Goal: Transaction & Acquisition: Purchase product/service

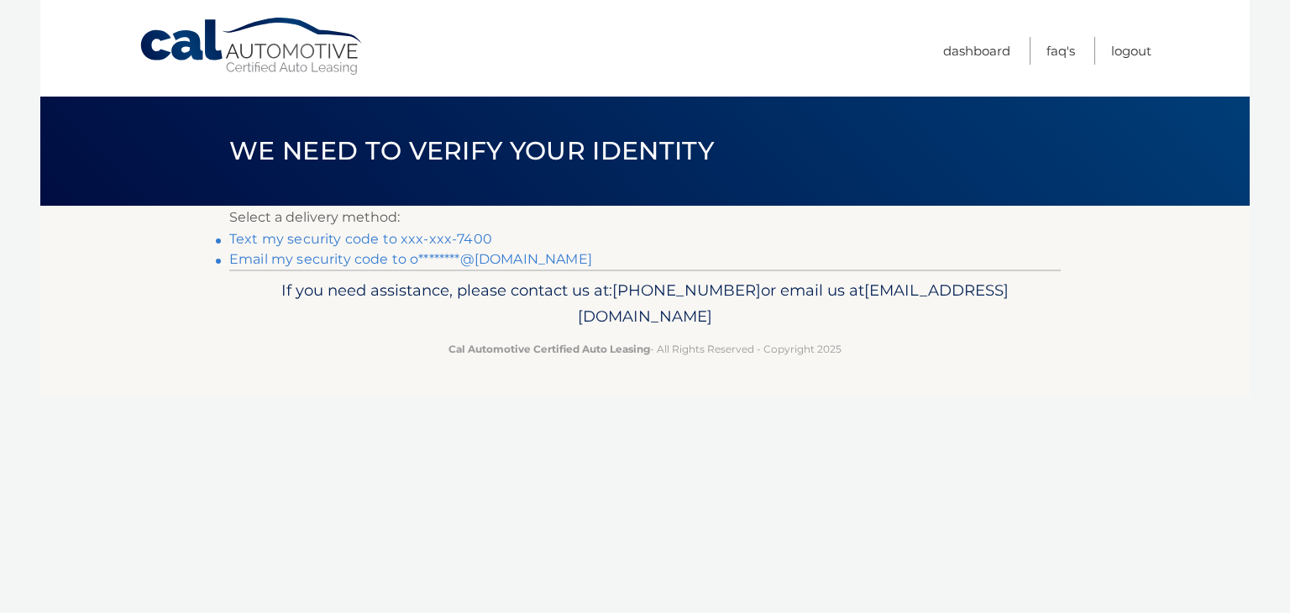
click at [377, 238] on link "Text my security code to xxx-xxx-7400" at bounding box center [360, 239] width 263 height 16
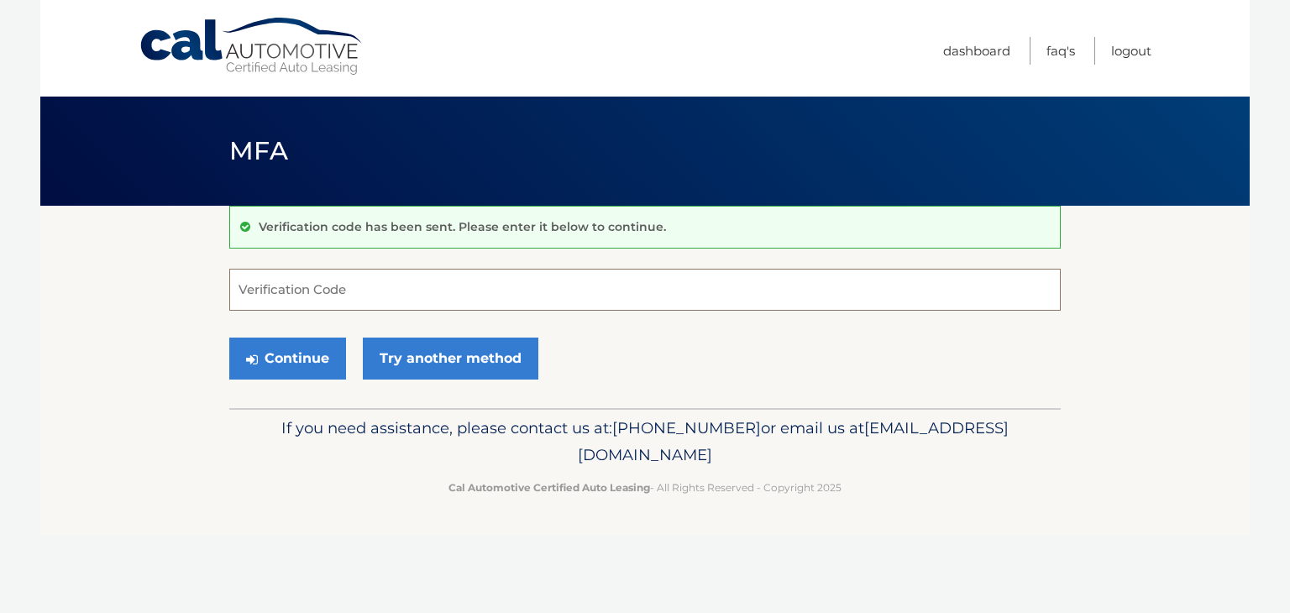
click at [303, 278] on input "Verification Code" at bounding box center [644, 290] width 831 height 42
type input "103073"
click at [287, 356] on button "Continue" at bounding box center [287, 359] width 117 height 42
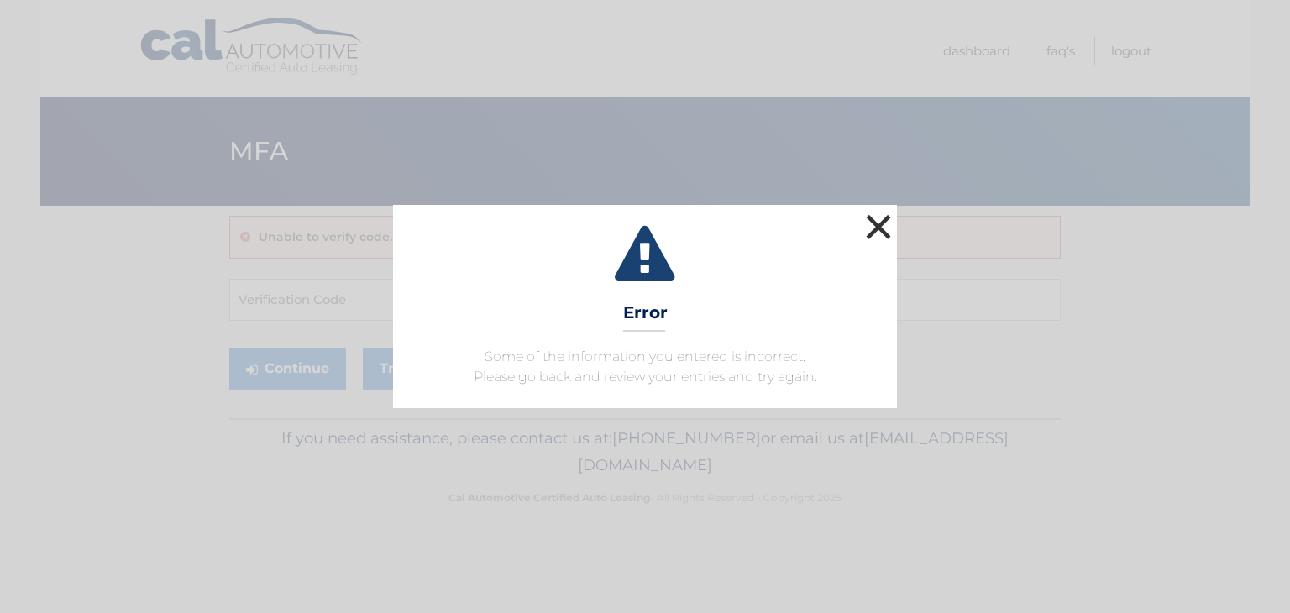
click at [885, 226] on button "×" at bounding box center [879, 227] width 34 height 34
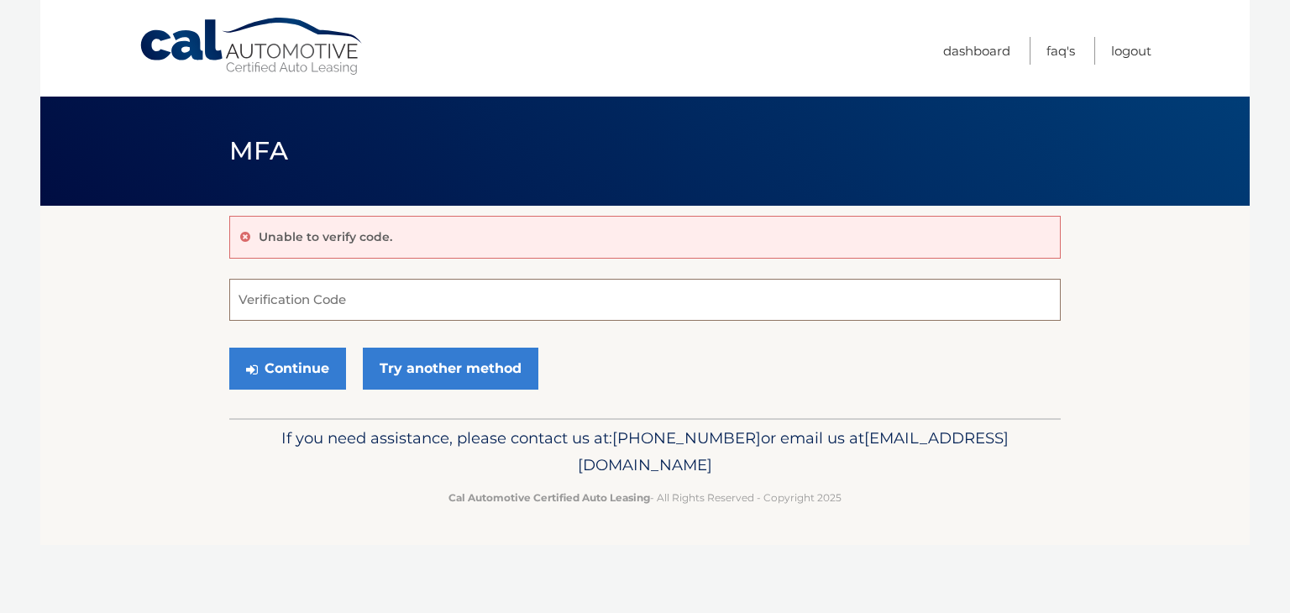
click at [380, 307] on input "Verification Code" at bounding box center [644, 300] width 831 height 42
type input "103073"
click at [286, 367] on button "Continue" at bounding box center [287, 369] width 117 height 42
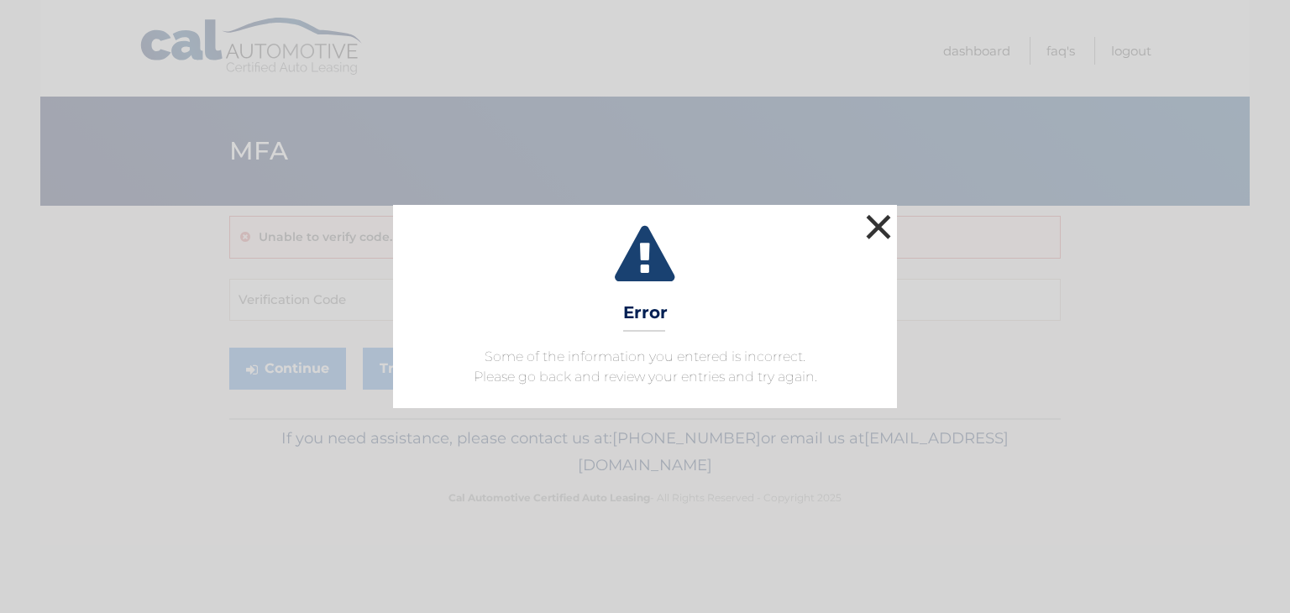
click at [869, 223] on button "×" at bounding box center [879, 227] width 34 height 34
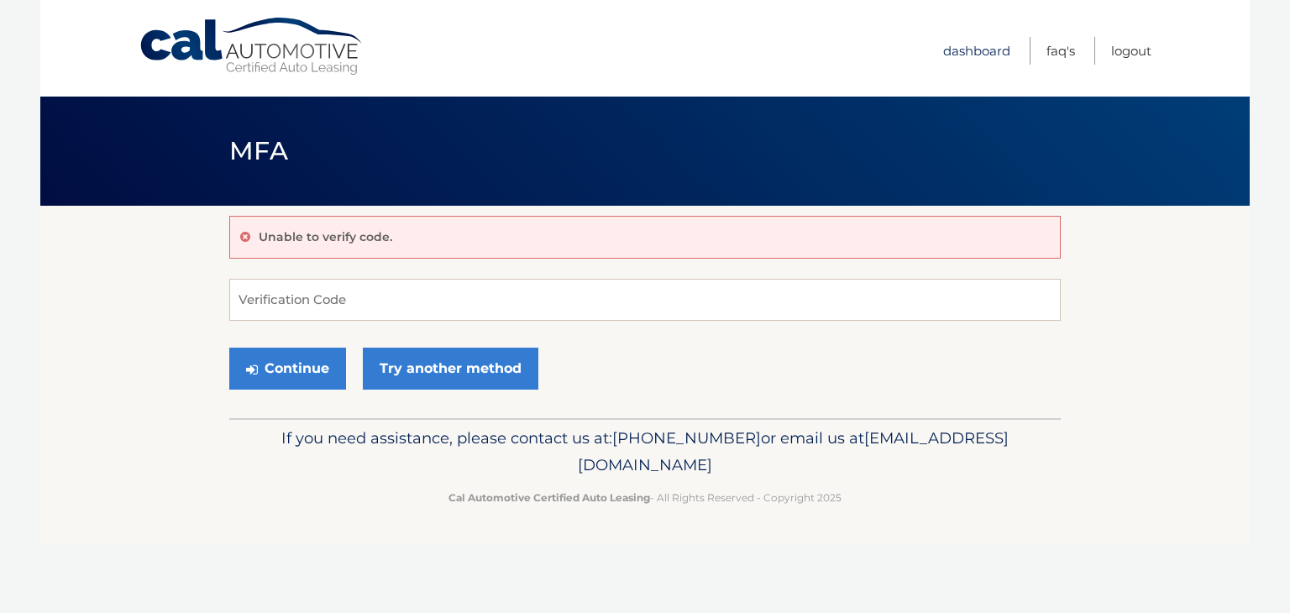
click at [974, 55] on link "Dashboard" at bounding box center [976, 51] width 67 height 28
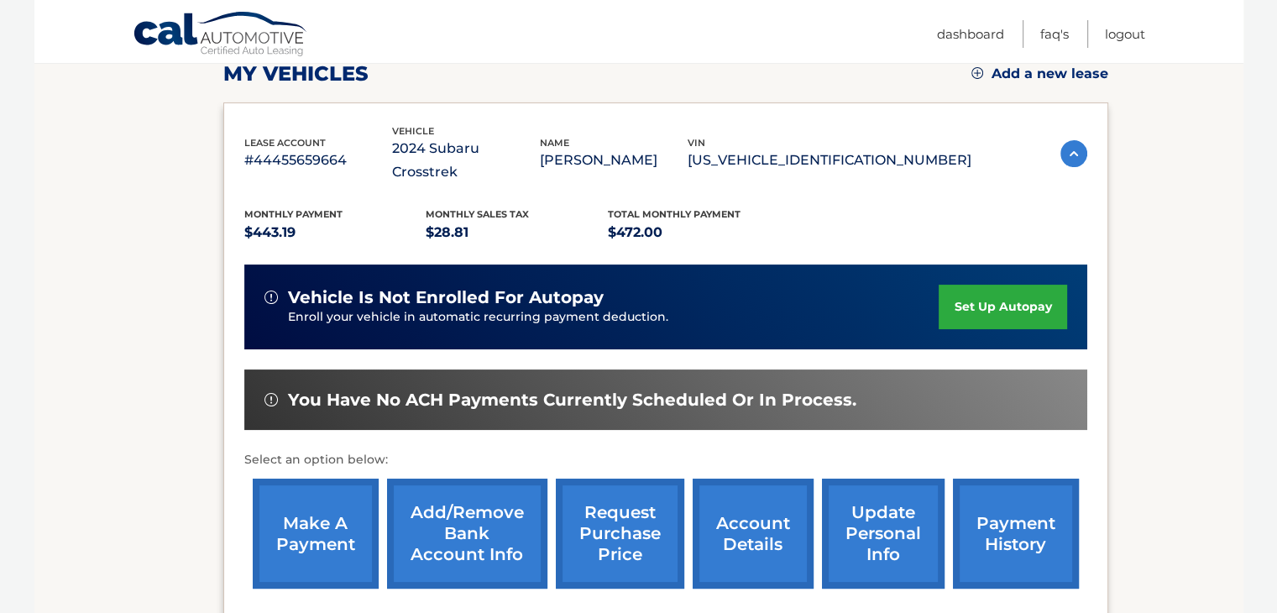
scroll to position [255, 0]
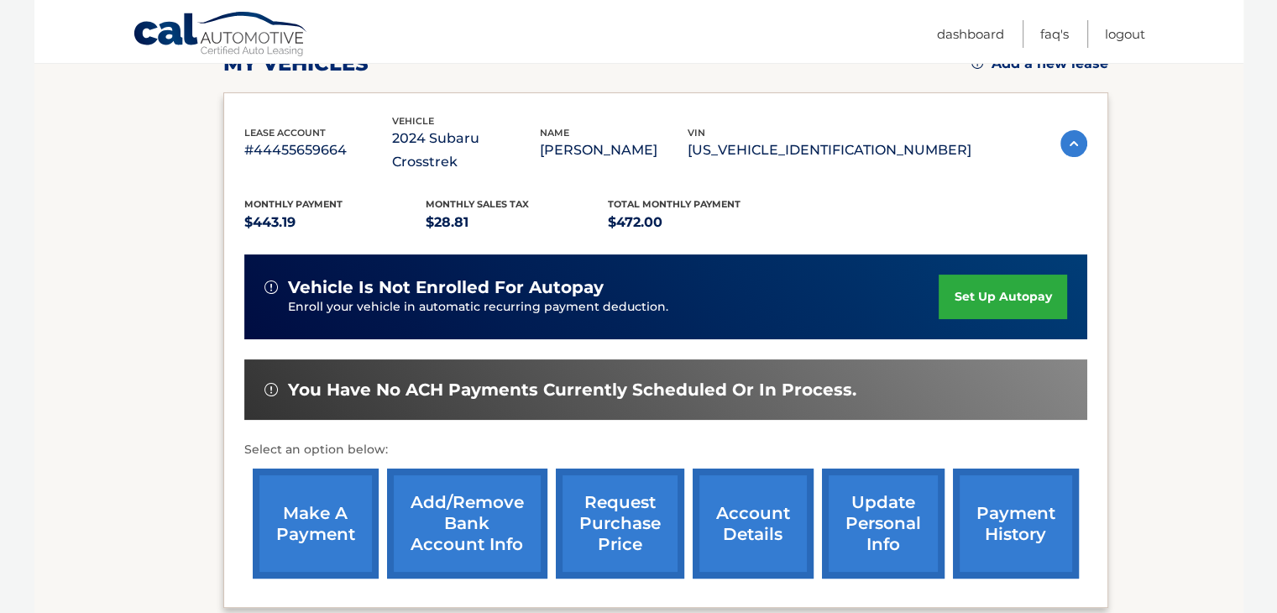
click at [325, 480] on link "make a payment" at bounding box center [316, 524] width 126 height 110
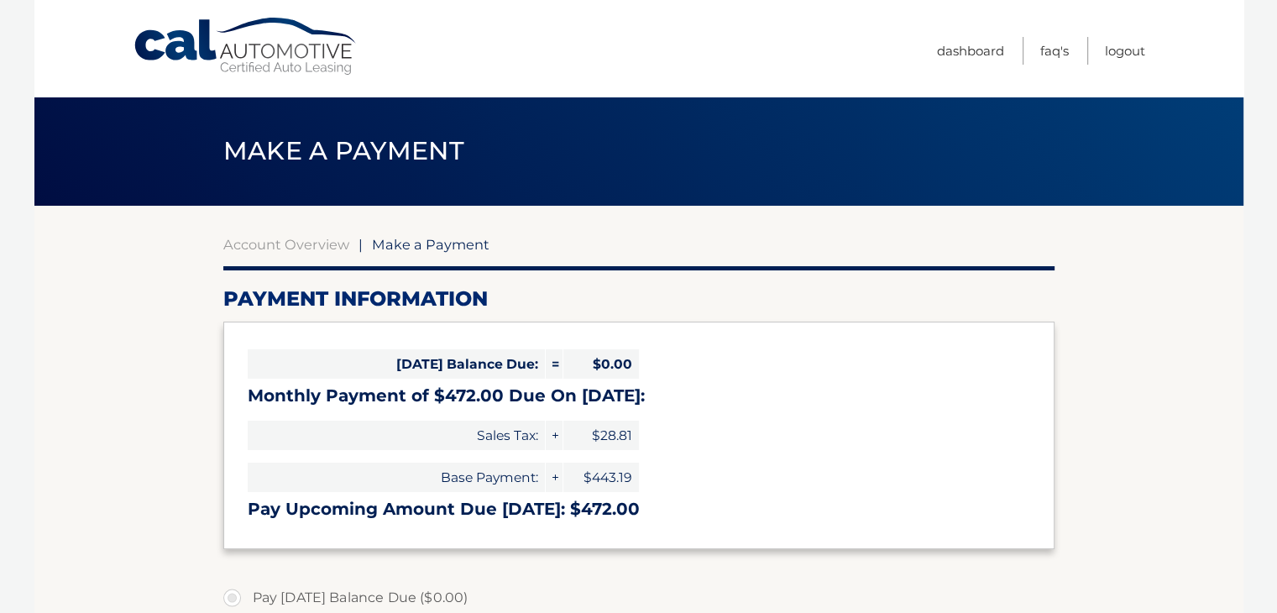
select select "MDgxOTNiNDUtMmY1MC00YmI3LTljZGQtZGNmMDgzZDVlZTYz"
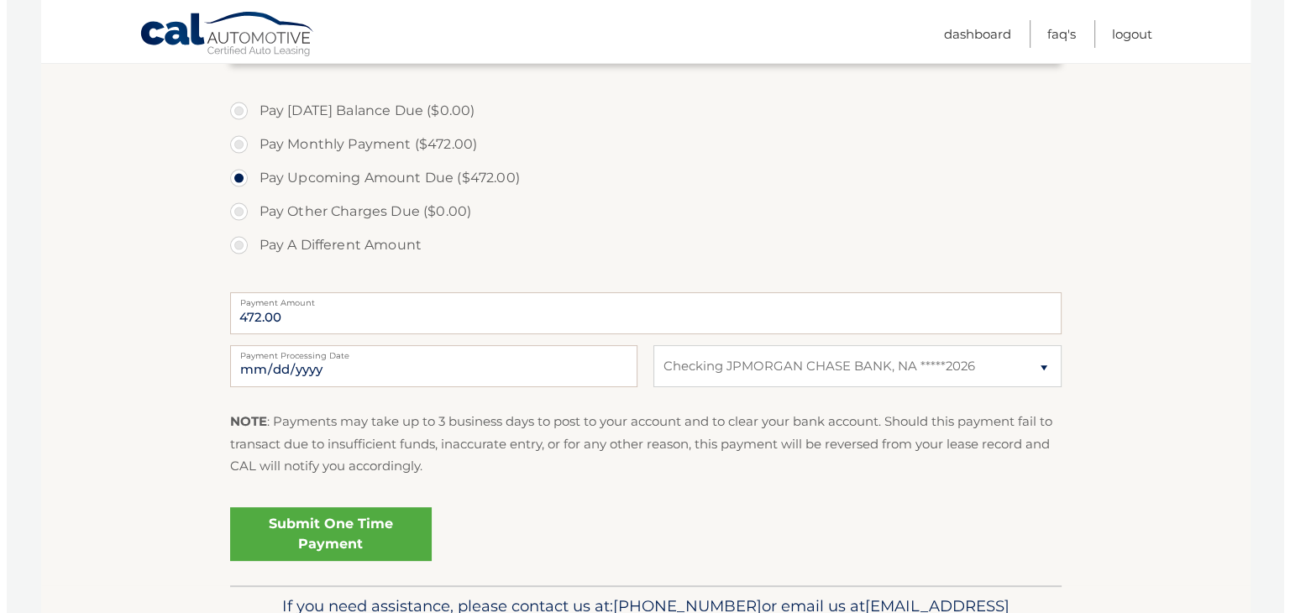
scroll to position [489, 0]
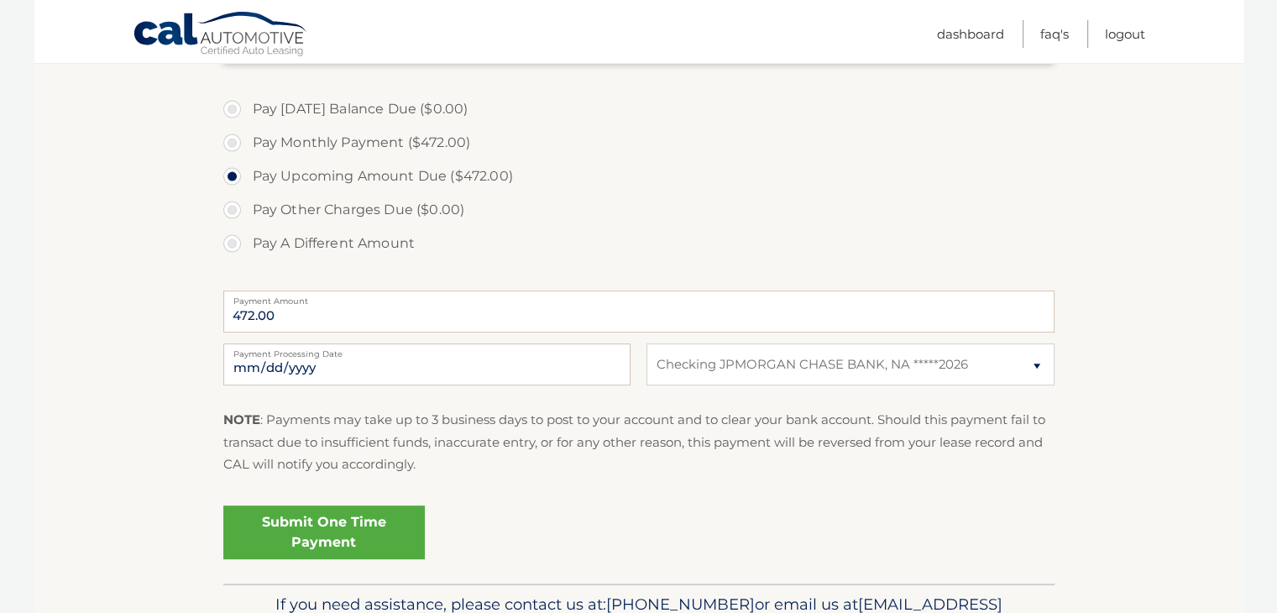
click at [313, 546] on link "Submit One Time Payment" at bounding box center [324, 533] width 202 height 54
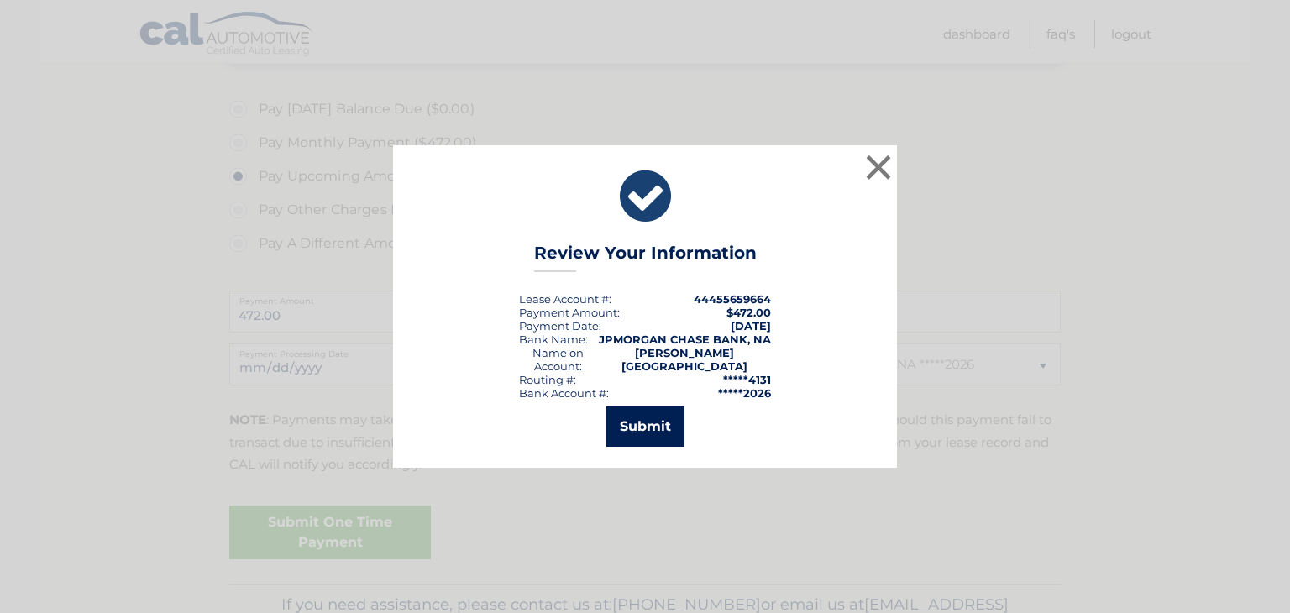
click at [639, 428] on button "Submit" at bounding box center [645, 427] width 78 height 40
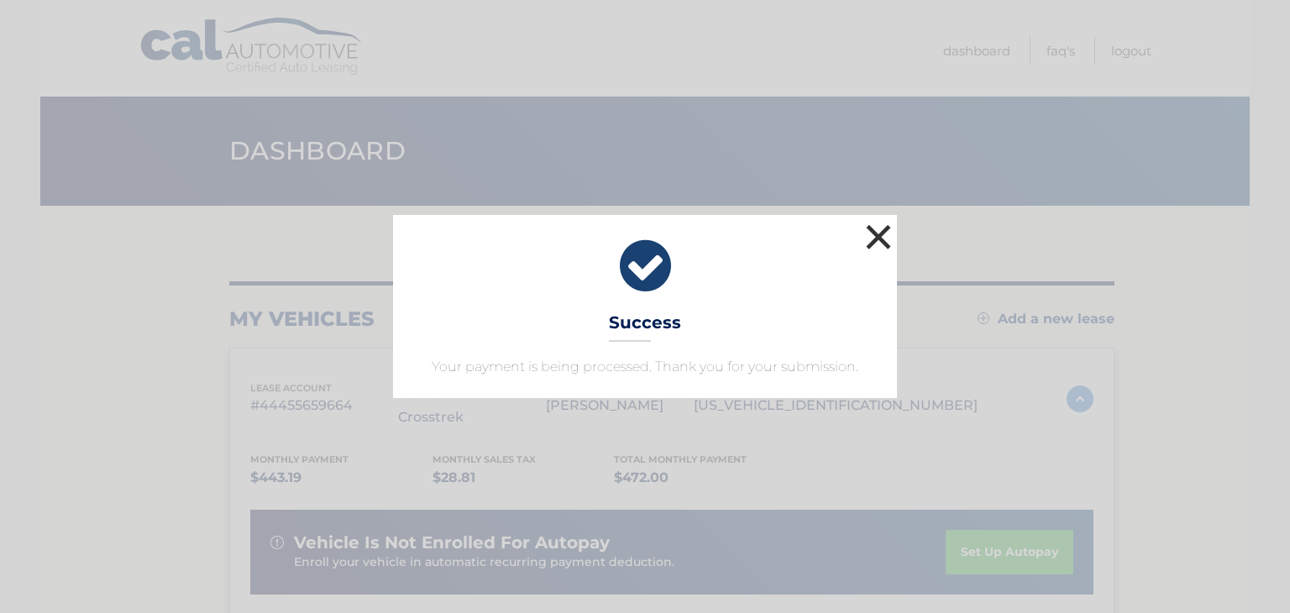
click at [867, 239] on button "×" at bounding box center [879, 237] width 34 height 34
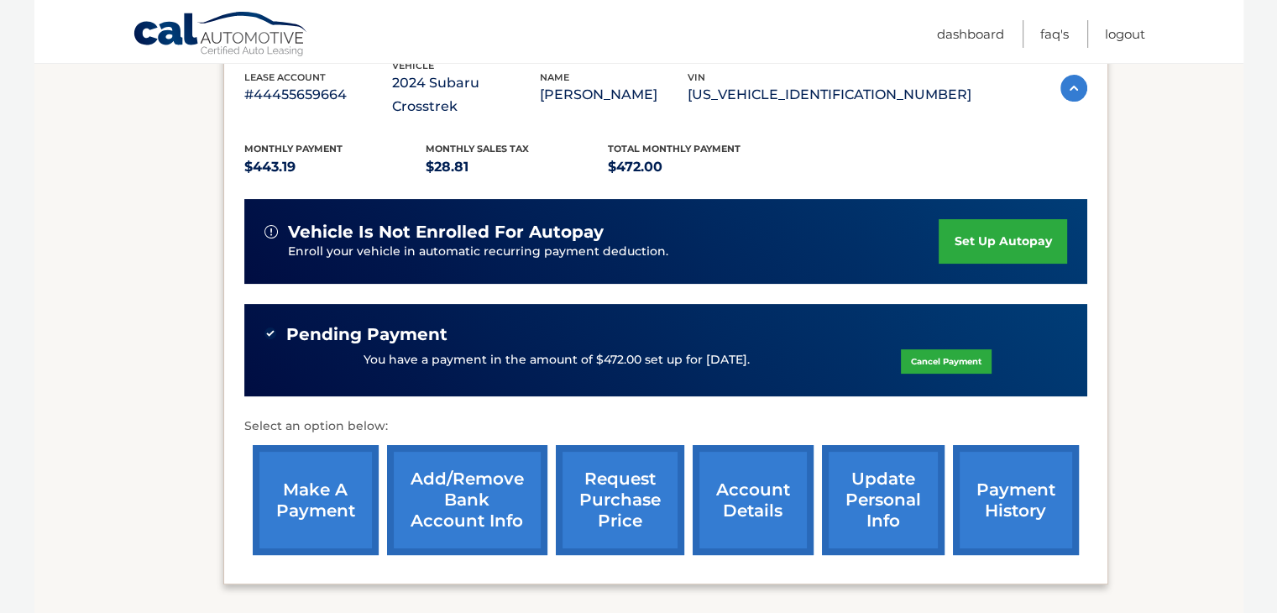
scroll to position [317, 0]
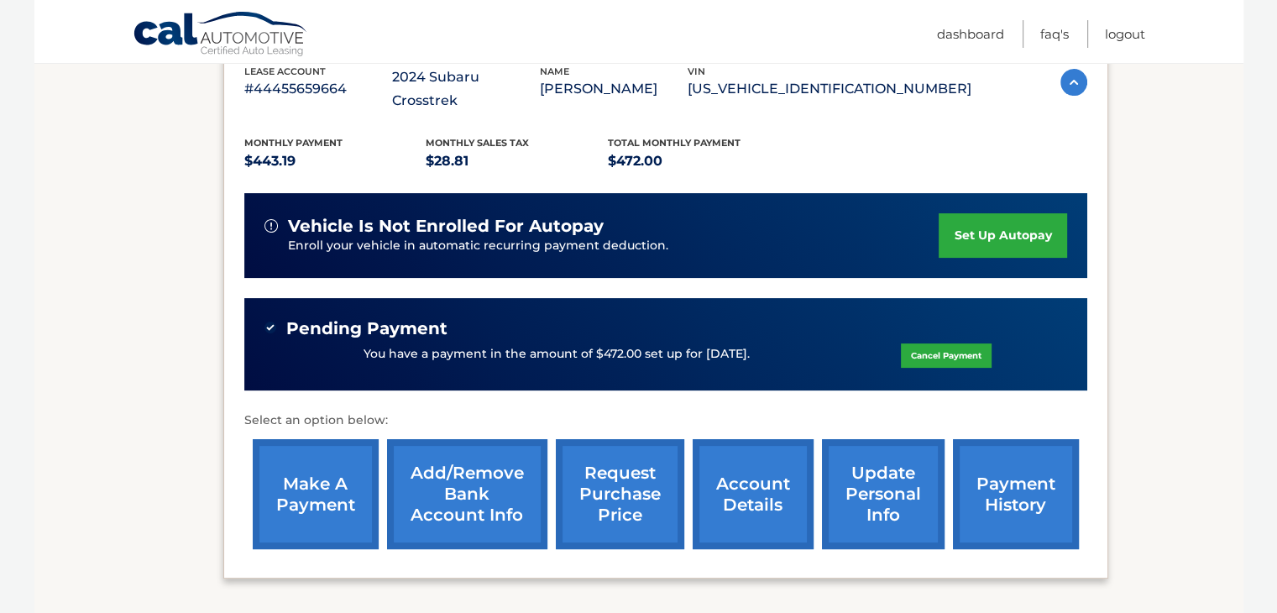
click at [753, 471] on link "account details" at bounding box center [753, 494] width 121 height 110
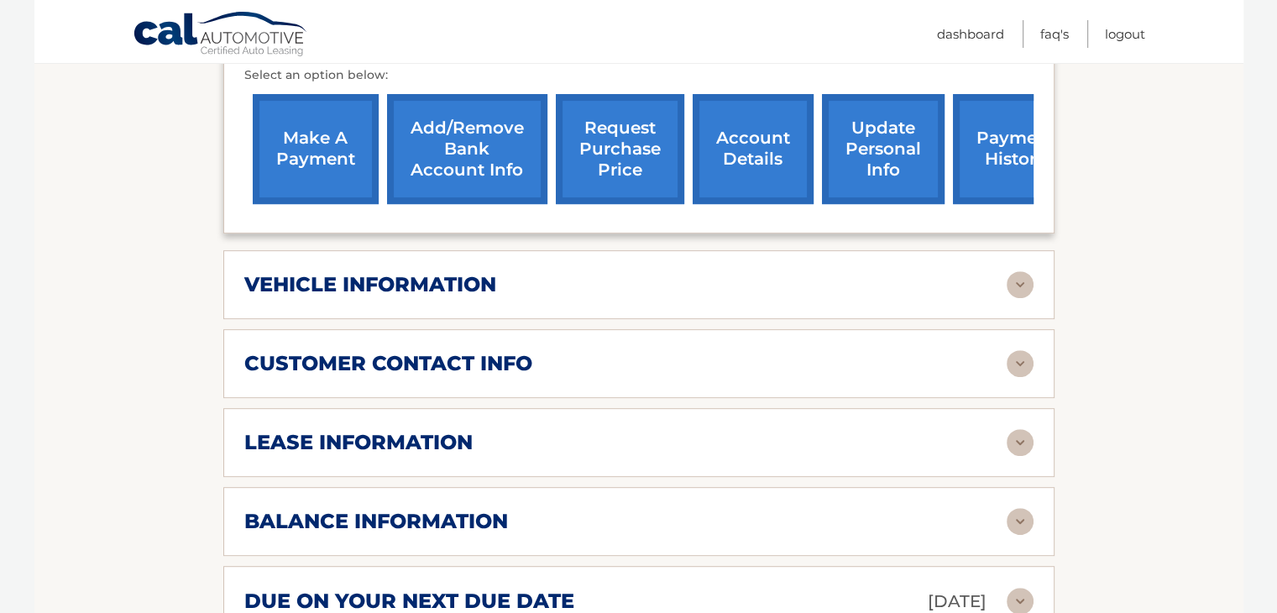
scroll to position [693, 0]
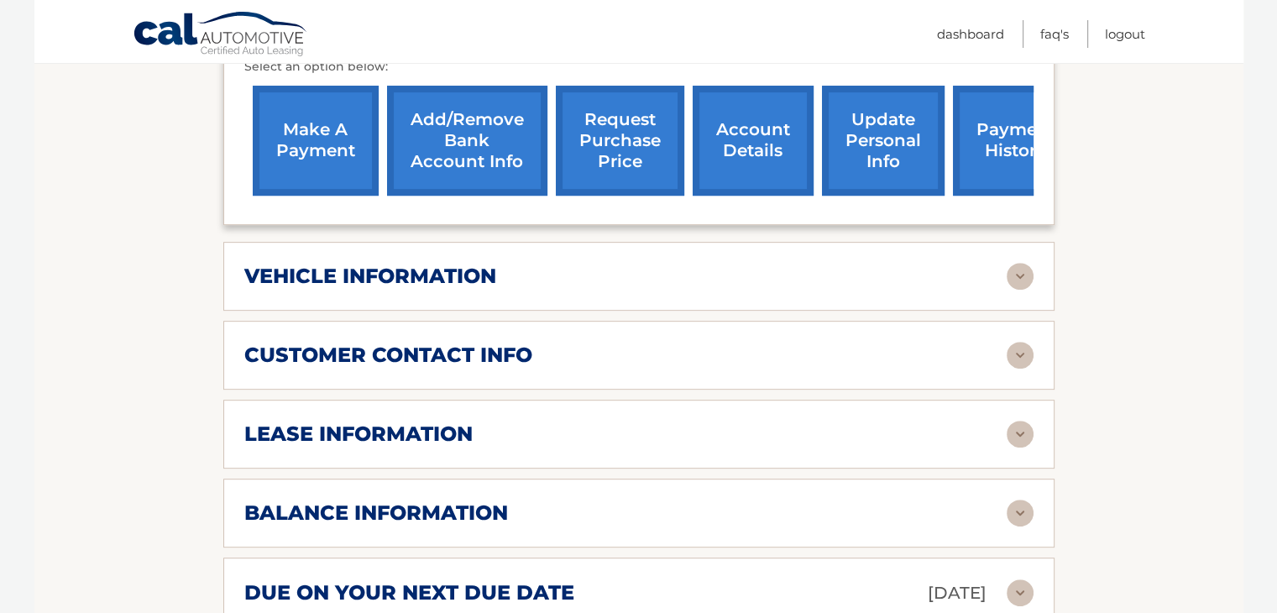
click at [1025, 421] on img at bounding box center [1020, 434] width 27 height 27
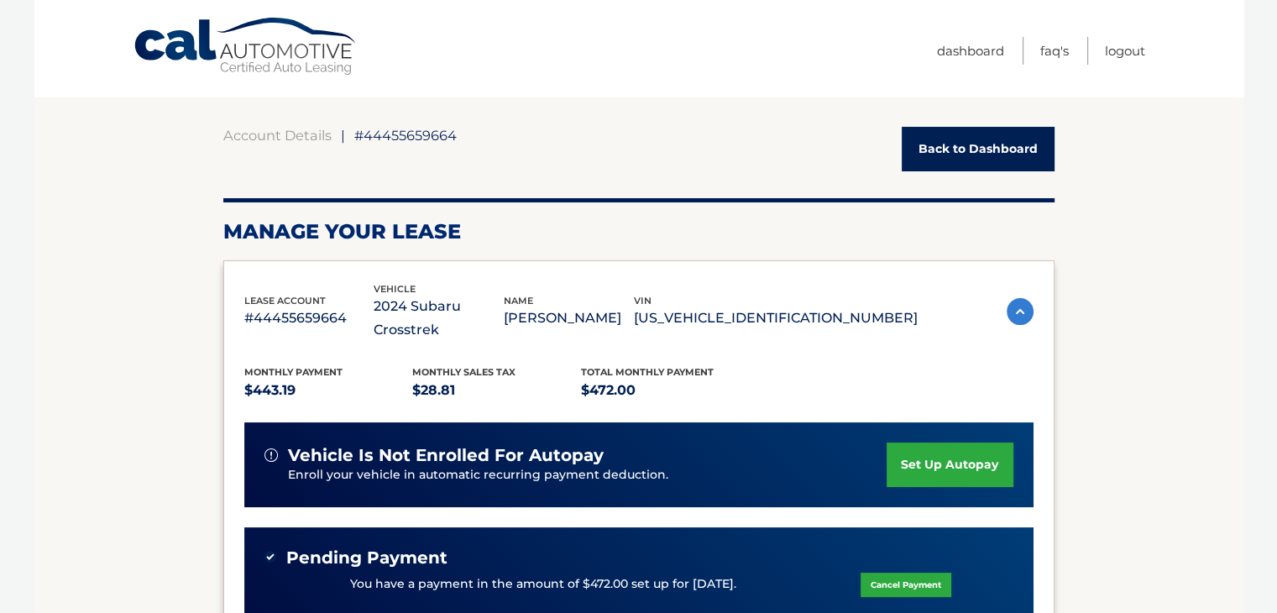
scroll to position [0, 0]
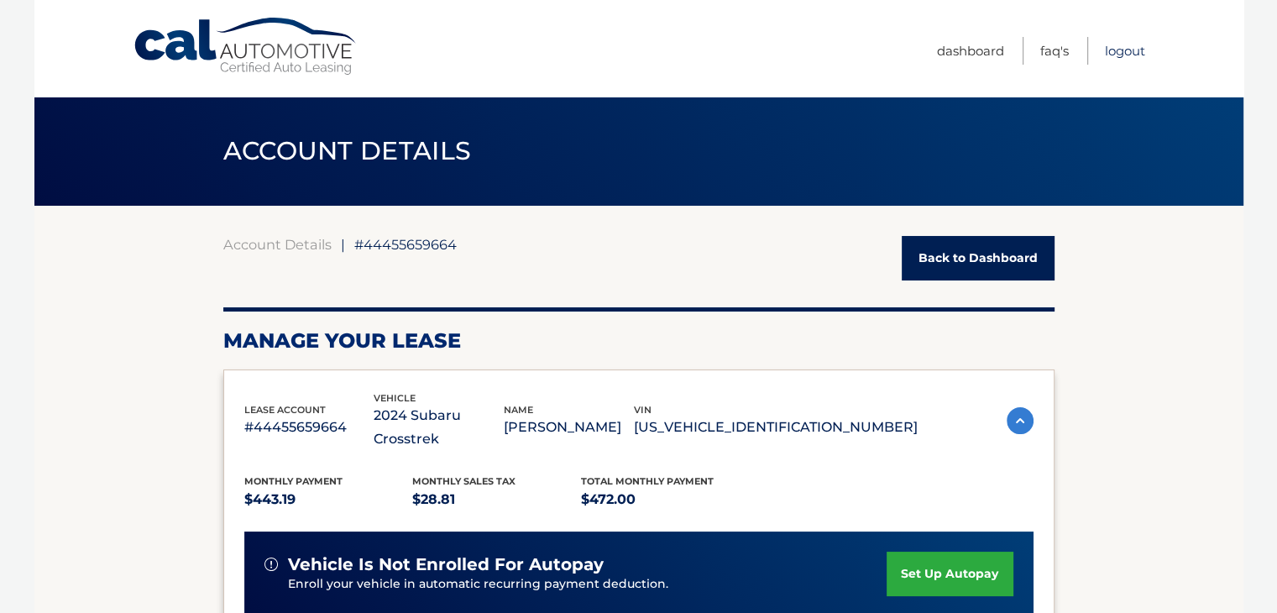
click at [1130, 41] on link "Logout" at bounding box center [1125, 51] width 40 height 28
